Goal: Submit feedback/report problem

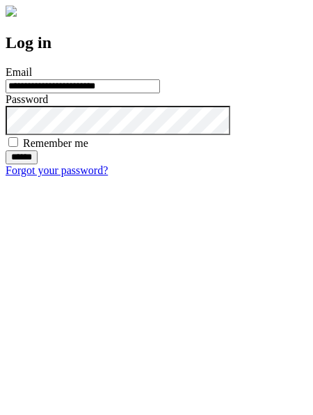
click at [38, 164] on input "******" at bounding box center [22, 157] width 32 height 14
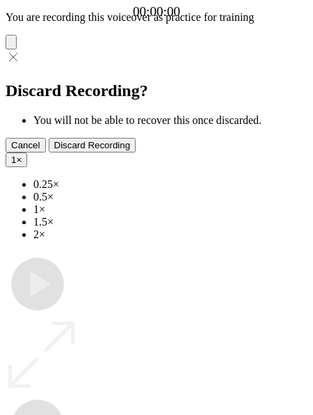
type input "**********"
